Goal: Task Accomplishment & Management: Use online tool/utility

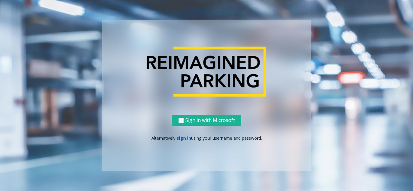
click at [188, 137] on link "sign in" at bounding box center [183, 138] width 15 height 6
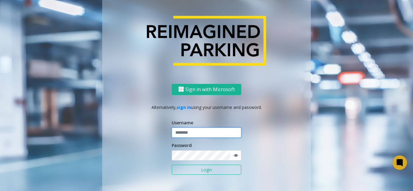
click at [191, 134] on input "text" at bounding box center [206, 133] width 69 height 10
type input "**********"
click at [198, 172] on button "Login" at bounding box center [206, 170] width 69 height 10
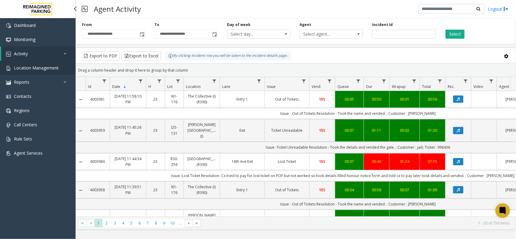
click at [48, 70] on span "Location Management" at bounding box center [36, 68] width 45 height 6
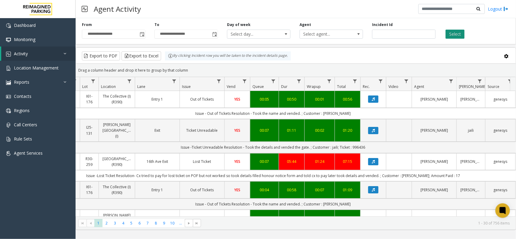
click at [455, 35] on button "Select" at bounding box center [454, 34] width 19 height 9
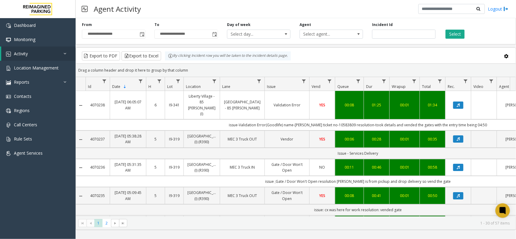
scroll to position [0, 85]
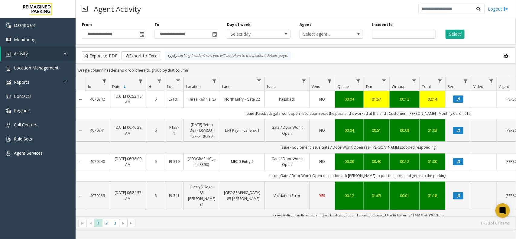
scroll to position [0, 85]
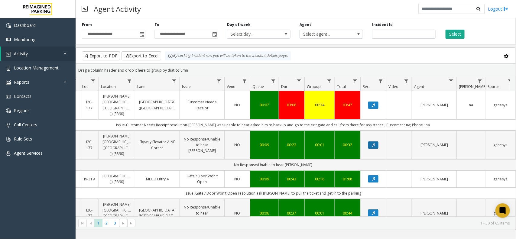
click at [372, 141] on button "Data table" at bounding box center [373, 144] width 10 height 7
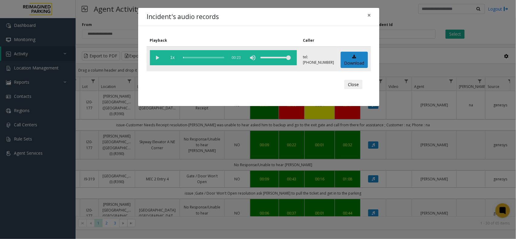
click at [158, 58] on vg-play-pause at bounding box center [157, 57] width 15 height 15
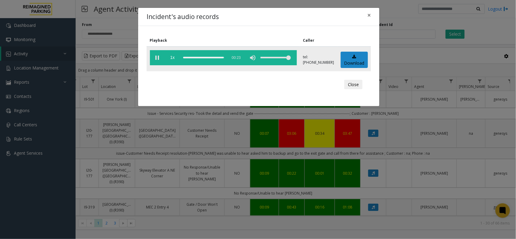
click at [157, 57] on vg-play-pause at bounding box center [157, 57] width 15 height 15
click at [370, 15] on button "×" at bounding box center [369, 15] width 12 height 15
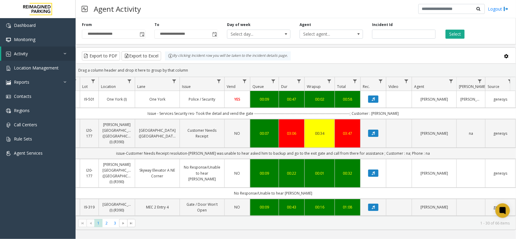
click at [325, 65] on div "Drag a column header and drop it here to group by that column" at bounding box center [296, 70] width 440 height 11
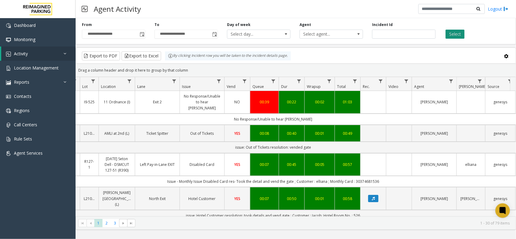
click at [459, 35] on button "Select" at bounding box center [454, 34] width 19 height 9
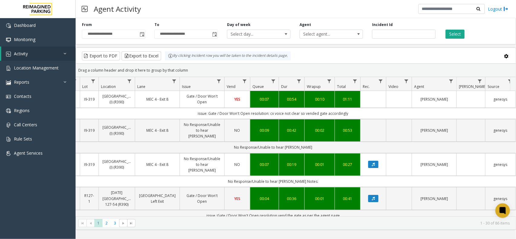
drag, startPoint x: 195, startPoint y: 73, endPoint x: 166, endPoint y: 49, distance: 38.0
click at [166, 49] on kendo-grid "Export to PDF Export to Excel By clicking Incident row you will be taken to the…" at bounding box center [296, 138] width 440 height 182
click at [187, 70] on div "Drag a column header and drop it here to group by that column" at bounding box center [296, 70] width 440 height 11
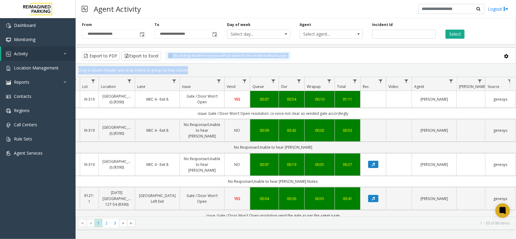
drag, startPoint x: 187, startPoint y: 70, endPoint x: 169, endPoint y: 59, distance: 21.8
click at [171, 59] on kendo-grid "Export to PDF Export to Excel By clicking Incident row you will be taken to the…" at bounding box center [296, 138] width 440 height 182
click at [194, 68] on div "Drag a column header and drop it here to group by that column" at bounding box center [296, 70] width 440 height 11
drag, startPoint x: 194, startPoint y: 68, endPoint x: 165, endPoint y: 60, distance: 30.5
click at [165, 60] on kendo-grid "Export to PDF Export to Excel By clicking Incident row you will be taken to the…" at bounding box center [296, 138] width 440 height 182
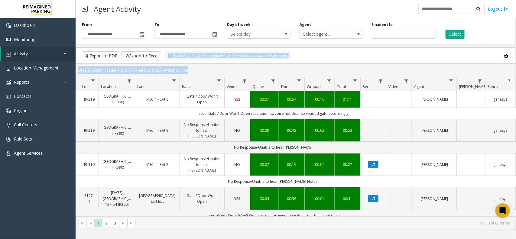
click at [191, 66] on div "Drag a column header and drop it here to group by that column" at bounding box center [296, 70] width 440 height 11
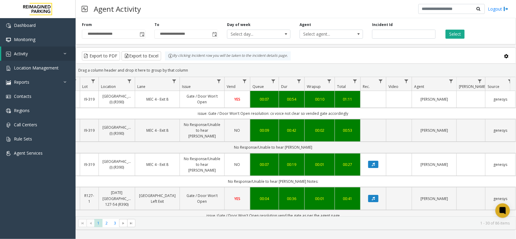
drag, startPoint x: 186, startPoint y: 73, endPoint x: 171, endPoint y: 63, distance: 18.1
click at [171, 63] on kendo-grid "Export to PDF Export to Excel By clicking Incident row you will be taken to the…" at bounding box center [296, 138] width 440 height 182
click at [208, 69] on div "Drag a column header and drop it here to group by that column" at bounding box center [296, 70] width 440 height 11
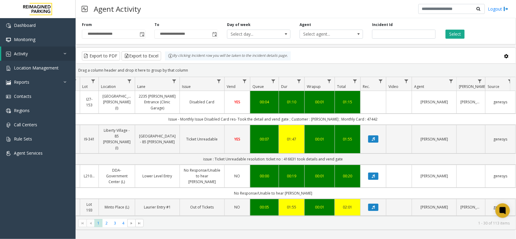
click at [394, 50] on kendo-grid-toolbar "Export to PDF Export to Excel By clicking Incident row you will be taken to the…" at bounding box center [296, 56] width 440 height 16
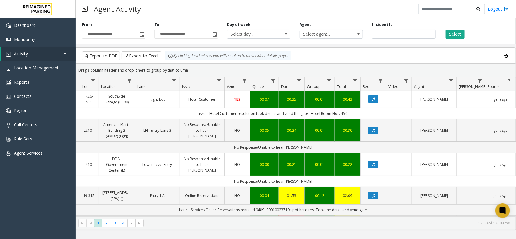
drag, startPoint x: 193, startPoint y: 70, endPoint x: 167, endPoint y: 62, distance: 27.1
click at [167, 62] on kendo-grid "Export to PDF Export to Excel By clicking Incident row you will be taken to the…" at bounding box center [296, 138] width 440 height 182
click at [200, 75] on div "Drag a column header and drop it here to group by that column" at bounding box center [296, 70] width 440 height 11
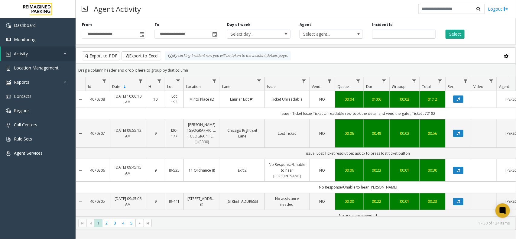
scroll to position [0, 85]
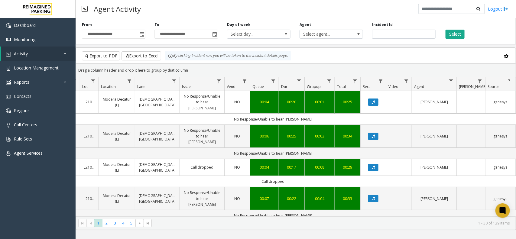
drag, startPoint x: 347, startPoint y: 60, endPoint x: 347, endPoint y: 50, distance: 10.0
click at [347, 57] on div "Export to PDF Export to Excel By clicking Incident row you will be taken to the…" at bounding box center [295, 55] width 429 height 9
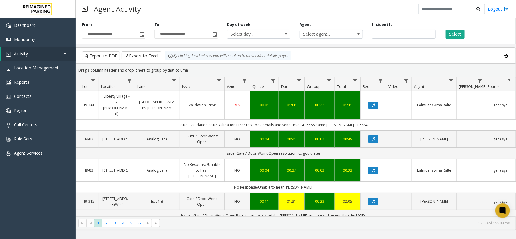
drag, startPoint x: 188, startPoint y: 69, endPoint x: 167, endPoint y: 62, distance: 21.8
click at [167, 62] on kendo-grid "Export to PDF Export to Excel By clicking Incident row you will be taken to the…" at bounding box center [296, 138] width 440 height 182
click at [188, 67] on div "Drag a column header and drop it here to group by that column" at bounding box center [296, 70] width 440 height 11
drag, startPoint x: 189, startPoint y: 70, endPoint x: 163, endPoint y: 61, distance: 27.0
click at [163, 61] on kendo-grid "Export to PDF Export to Excel By clicking Incident row you will be taken to the…" at bounding box center [296, 138] width 440 height 182
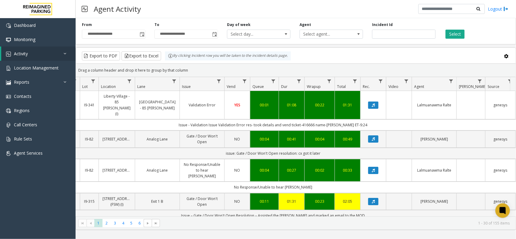
click at [189, 68] on div "Drag a column header and drop it here to group by that column" at bounding box center [296, 70] width 440 height 11
drag, startPoint x: 189, startPoint y: 70, endPoint x: 170, endPoint y: 61, distance: 21.4
click at [170, 61] on kendo-grid "Export to PDF Export to Excel By clicking Incident row you will be taken to the…" at bounding box center [296, 138] width 440 height 182
click at [188, 70] on div "Drag a column header and drop it here to group by that column" at bounding box center [296, 70] width 440 height 11
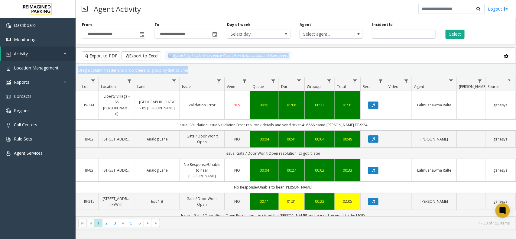
drag, startPoint x: 188, startPoint y: 70, endPoint x: 161, endPoint y: 59, distance: 29.4
click at [161, 59] on kendo-grid "Export to PDF Export to Excel By clicking Incident row you will be taken to the…" at bounding box center [296, 138] width 440 height 182
click at [189, 70] on div "Drag a column header and drop it here to group by that column" at bounding box center [296, 70] width 440 height 11
drag, startPoint x: 189, startPoint y: 70, endPoint x: 173, endPoint y: 62, distance: 18.4
click at [173, 62] on kendo-grid "Export to PDF Export to Excel By clicking Incident row you will be taken to the…" at bounding box center [296, 138] width 440 height 182
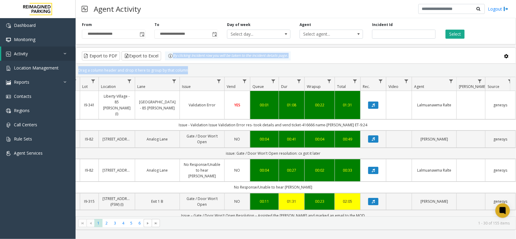
click at [193, 69] on div "Drag a column header and drop it here to group by that column" at bounding box center [296, 70] width 440 height 11
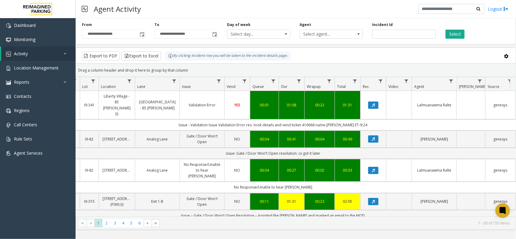
drag, startPoint x: 183, startPoint y: 66, endPoint x: 169, endPoint y: 59, distance: 15.9
click at [169, 59] on kendo-grid "Export to PDF Export to Excel By clicking Incident row you will be taken to the…" at bounding box center [296, 138] width 440 height 182
click at [191, 68] on div "Drag a column header and drop it here to group by that column" at bounding box center [296, 70] width 440 height 11
drag, startPoint x: 189, startPoint y: 72, endPoint x: 168, endPoint y: 60, distance: 23.5
click at [168, 60] on kendo-grid "Export to PDF Export to Excel By clicking Incident row you will be taken to the…" at bounding box center [296, 138] width 440 height 182
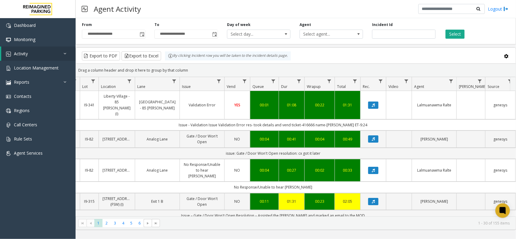
click at [197, 66] on div "Drag a column header and drop it here to group by that column" at bounding box center [296, 70] width 440 height 11
drag, startPoint x: 192, startPoint y: 69, endPoint x: 163, endPoint y: 61, distance: 29.5
click at [163, 61] on kendo-grid "Export to PDF Export to Excel By clicking Incident row you will be taken to the…" at bounding box center [296, 138] width 440 height 182
click at [192, 67] on div "Drag a column header and drop it here to group by that column" at bounding box center [296, 70] width 440 height 11
drag, startPoint x: 191, startPoint y: 71, endPoint x: 167, endPoint y: 62, distance: 25.5
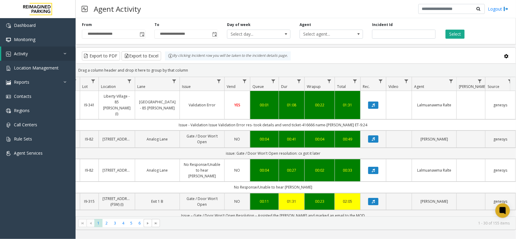
click at [167, 62] on kendo-grid "Export to PDF Export to Excel By clicking Incident row you will be taken to the…" at bounding box center [296, 138] width 440 height 182
click at [202, 69] on div "Drag a column header and drop it here to group by that column" at bounding box center [296, 70] width 440 height 11
click at [347, 66] on div "Drag a column header and drop it here to group by that column" at bounding box center [296, 70] width 440 height 11
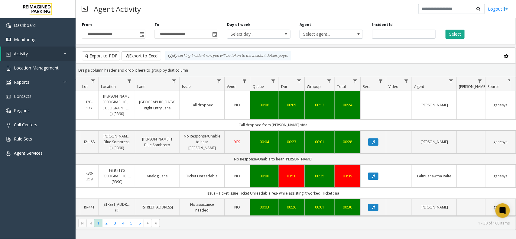
drag, startPoint x: 190, startPoint y: 73, endPoint x: 170, endPoint y: 59, distance: 24.7
click at [170, 59] on kendo-grid "Export to PDF Export to Excel By clicking Incident row you will be taken to the…" at bounding box center [296, 138] width 440 height 182
click at [198, 66] on div "Drag a column header and drop it here to group by that column" at bounding box center [296, 70] width 440 height 11
drag, startPoint x: 192, startPoint y: 70, endPoint x: 168, endPoint y: 58, distance: 27.6
click at [168, 58] on kendo-grid "Export to PDF Export to Excel By clicking Incident row you will be taken to the…" at bounding box center [296, 138] width 440 height 182
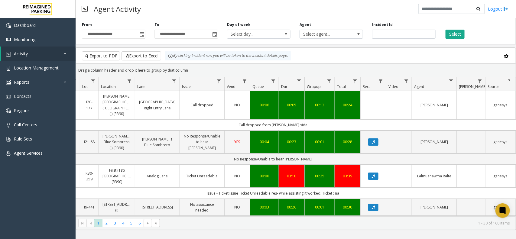
click at [189, 69] on div "Drag a column header and drop it here to group by that column" at bounding box center [296, 70] width 440 height 11
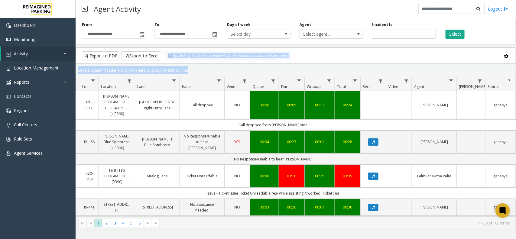
drag, startPoint x: 189, startPoint y: 69, endPoint x: 171, endPoint y: 61, distance: 19.8
click at [171, 61] on kendo-grid "Export to PDF Export to Excel By clicking Incident row you will be taken to the…" at bounding box center [296, 138] width 440 height 182
click at [185, 63] on kendo-grid-toolbar "Export to PDF Export to Excel By clicking Incident row you will be taken to the…" at bounding box center [296, 56] width 440 height 16
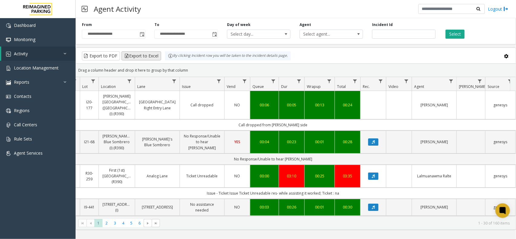
drag, startPoint x: 190, startPoint y: 71, endPoint x: 156, endPoint y: 56, distance: 36.9
click at [156, 56] on kendo-grid "Export to PDF Export to Excel By clicking Incident row you will be taken to the…" at bounding box center [296, 138] width 440 height 182
click at [199, 67] on div "Drag a column header and drop it here to group by that column" at bounding box center [296, 70] width 440 height 11
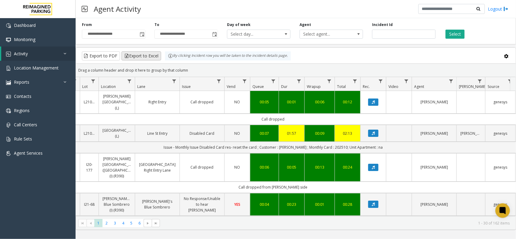
drag, startPoint x: 189, startPoint y: 71, endPoint x: 154, endPoint y: 59, distance: 37.4
click at [154, 59] on kendo-grid "Export to PDF Export to Excel By clicking Incident row you will be taken to the…" at bounding box center [296, 138] width 440 height 182
click at [196, 69] on div "Drag a column header and drop it here to group by that column" at bounding box center [296, 70] width 440 height 11
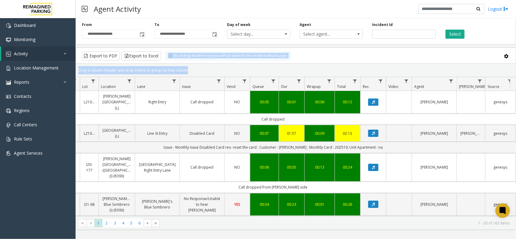
drag, startPoint x: 196, startPoint y: 69, endPoint x: 149, endPoint y: 63, distance: 47.8
click at [149, 63] on kendo-grid "Export to PDF Export to Excel By clicking Incident row you will be taken to the…" at bounding box center [296, 138] width 440 height 182
click at [202, 70] on div "Drag a column header and drop it here to group by that column" at bounding box center [296, 70] width 440 height 11
drag, startPoint x: 202, startPoint y: 70, endPoint x: 148, endPoint y: 57, distance: 55.0
click at [148, 57] on kendo-grid "Export to PDF Export to Excel By clicking Incident row you will be taken to the…" at bounding box center [296, 138] width 440 height 182
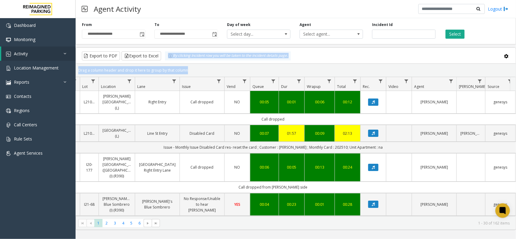
click at [196, 65] on div "Drag a column header and drop it here to group by that column" at bounding box center [296, 70] width 440 height 11
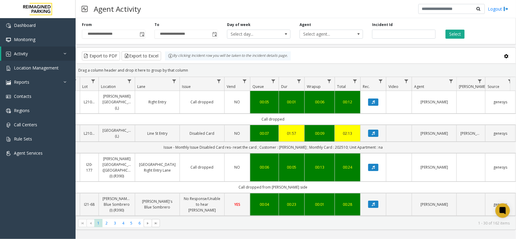
drag, startPoint x: 192, startPoint y: 70, endPoint x: 162, endPoint y: 61, distance: 31.3
click at [162, 61] on kendo-grid "Export to PDF Export to Excel By clicking Incident row you will be taken to the…" at bounding box center [296, 138] width 440 height 182
click at [200, 69] on div "Drag a column header and drop it here to group by that column" at bounding box center [296, 70] width 440 height 11
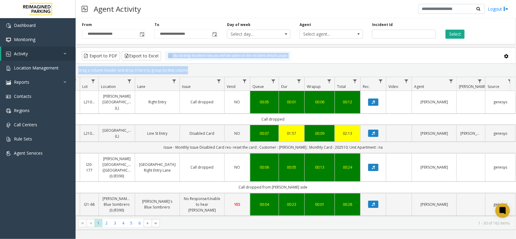
drag, startPoint x: 200, startPoint y: 69, endPoint x: 165, endPoint y: 60, distance: 36.4
click at [165, 60] on kendo-grid "Export to PDF Export to Excel By clicking Incident row you will be taken to the…" at bounding box center [296, 138] width 440 height 182
click at [185, 69] on div "Drag a column header and drop it here to group by that column" at bounding box center [296, 70] width 440 height 11
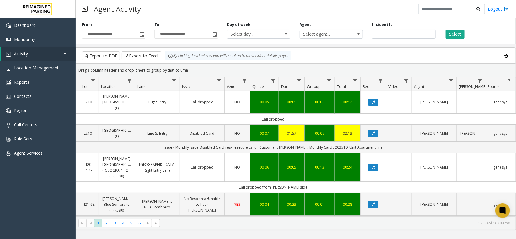
drag, startPoint x: 185, startPoint y: 69, endPoint x: 168, endPoint y: 58, distance: 20.1
click at [168, 58] on kendo-grid "Export to PDF Export to Excel By clicking Incident row you will be taken to the…" at bounding box center [296, 138] width 440 height 182
click at [187, 63] on kendo-grid-toolbar "Export to PDF Export to Excel By clicking Incident row you will be taken to the…" at bounding box center [296, 56] width 440 height 16
drag, startPoint x: 191, startPoint y: 73, endPoint x: 163, endPoint y: 62, distance: 30.1
click at [163, 62] on kendo-grid "Export to PDF Export to Excel By clicking Incident row you will be taken to the…" at bounding box center [296, 138] width 440 height 182
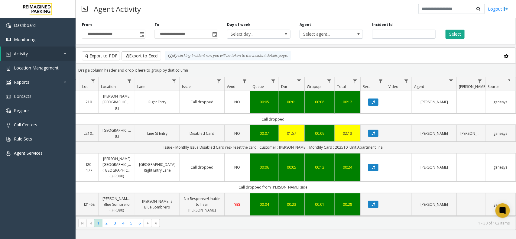
click at [194, 67] on div "Drag a column header and drop it here to group by that column" at bounding box center [296, 70] width 440 height 11
drag, startPoint x: 188, startPoint y: 72, endPoint x: 161, endPoint y: 58, distance: 29.7
click at [161, 58] on kendo-grid "Export to PDF Export to Excel By clicking Incident row you will be taken to the…" at bounding box center [296, 138] width 440 height 182
click at [177, 64] on kendo-grid-group-panel "Drag a column header and drop it here to group by that column" at bounding box center [296, 70] width 440 height 13
drag, startPoint x: 186, startPoint y: 69, endPoint x: 168, endPoint y: 59, distance: 21.5
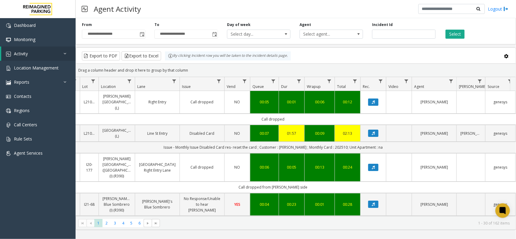
click at [168, 59] on kendo-grid "Export to PDF Export to Excel By clicking Incident row you will be taken to the…" at bounding box center [296, 138] width 440 height 182
click at [189, 69] on div "Drag a column header and drop it here to group by that column" at bounding box center [296, 70] width 440 height 11
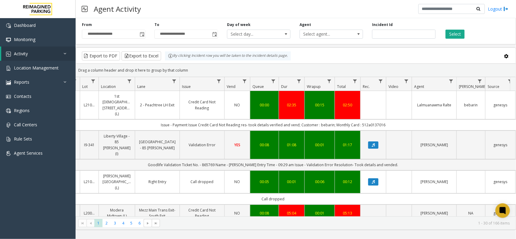
drag, startPoint x: 195, startPoint y: 70, endPoint x: 147, endPoint y: 45, distance: 54.7
click at [147, 45] on div "**********" at bounding box center [296, 123] width 440 height 214
click at [193, 67] on div "Drag a column header and drop it here to group by that column" at bounding box center [296, 70] width 440 height 11
drag, startPoint x: 190, startPoint y: 69, endPoint x: 164, endPoint y: 59, distance: 28.5
click at [164, 59] on kendo-grid "Export to PDF Export to Excel By clicking Incident row you will be taken to the…" at bounding box center [296, 138] width 440 height 182
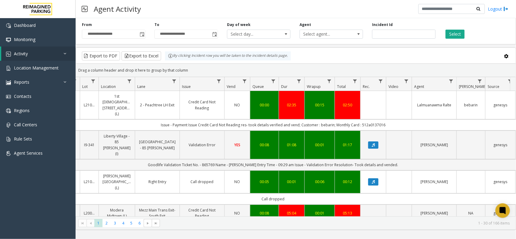
click at [195, 70] on div "Drag a column header and drop it here to group by that column" at bounding box center [296, 70] width 440 height 11
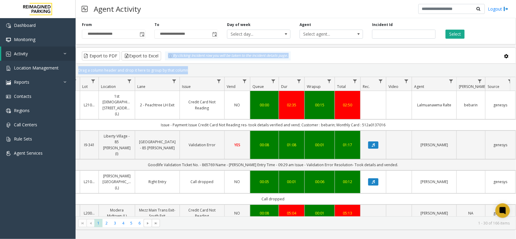
drag, startPoint x: 195, startPoint y: 70, endPoint x: 163, endPoint y: 56, distance: 34.9
click at [163, 56] on kendo-grid "Export to PDF Export to Excel By clicking Incident row you will be taken to the…" at bounding box center [296, 138] width 440 height 182
click at [186, 70] on div "Drag a column header and drop it here to group by that column" at bounding box center [296, 70] width 440 height 11
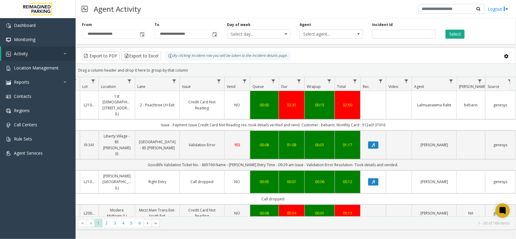
drag, startPoint x: 190, startPoint y: 71, endPoint x: 168, endPoint y: 59, distance: 24.9
click at [168, 59] on kendo-grid "Export to PDF Export to Excel By clicking Incident row you will be taken to the…" at bounding box center [296, 138] width 440 height 182
click at [188, 69] on div "Drag a column header and drop it here to group by that column" at bounding box center [296, 70] width 440 height 11
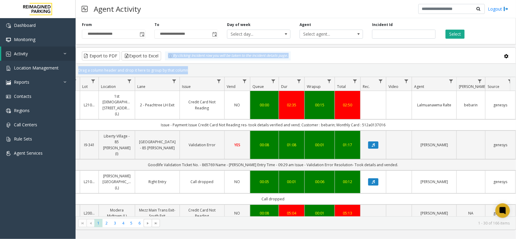
drag, startPoint x: 188, startPoint y: 70, endPoint x: 164, endPoint y: 51, distance: 31.0
click at [164, 51] on kendo-grid "Export to PDF Export to Excel By clicking Incident row you will be taken to the…" at bounding box center [296, 138] width 440 height 182
click at [194, 67] on div "Drag a column header and drop it here to group by that column" at bounding box center [296, 70] width 440 height 11
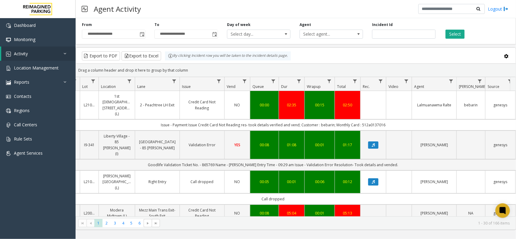
drag, startPoint x: 192, startPoint y: 70, endPoint x: 162, endPoint y: 53, distance: 34.2
click at [162, 53] on kendo-grid "Export to PDF Export to Excel By clicking Incident row you will be taken to the…" at bounding box center [296, 138] width 440 height 182
click at [197, 71] on div "Drag a column header and drop it here to group by that column" at bounding box center [296, 70] width 440 height 11
drag, startPoint x: 395, startPoint y: 120, endPoint x: 147, endPoint y: 118, distance: 247.5
click at [147, 119] on td "Issue - Payment Issue Credit Card Not Reading res- took details verified and ve…" at bounding box center [273, 124] width 545 height 11
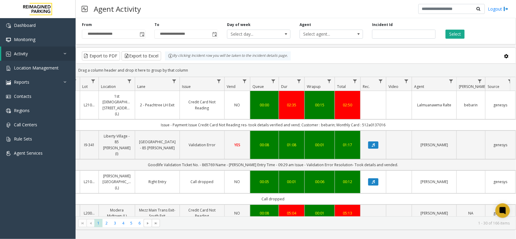
click at [147, 119] on td "Issue - Payment Issue Credit Card Not Reading res- took details verified and ve…" at bounding box center [273, 124] width 545 height 11
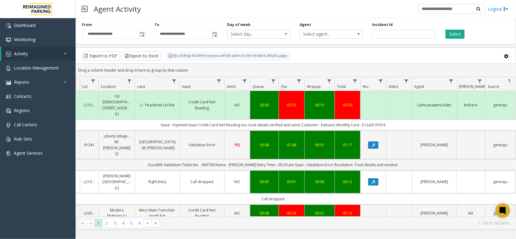
drag, startPoint x: 384, startPoint y: 120, endPoint x: 154, endPoint y: 117, distance: 229.7
click at [154, 119] on td "Issue - Payment Issue Credit Card Not Reading res- took details verified and ve…" at bounding box center [273, 124] width 545 height 11
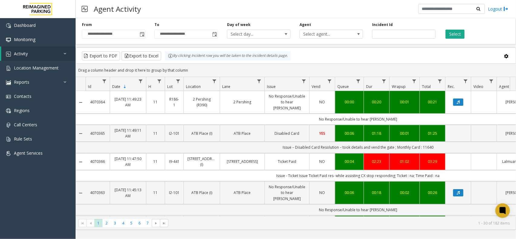
scroll to position [0, 85]
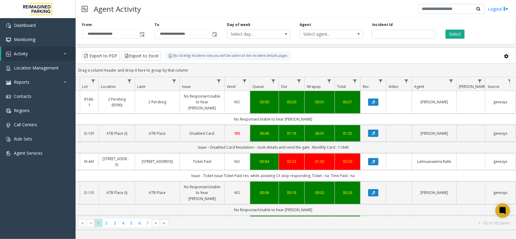
click at [450, 39] on div "**********" at bounding box center [296, 30] width 440 height 29
click at [454, 35] on button "Select" at bounding box center [454, 34] width 19 height 9
